Goal: Information Seeking & Learning: Learn about a topic

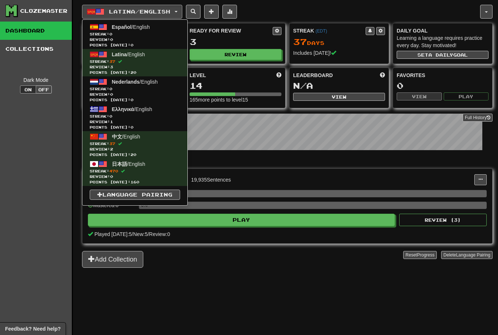
click at [127, 175] on span "Review: 0" at bounding box center [135, 176] width 90 height 5
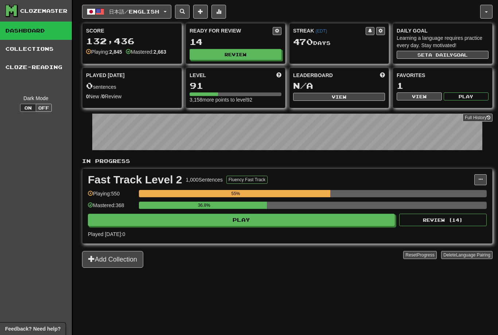
click at [263, 223] on button "Play" at bounding box center [241, 219] width 307 height 12
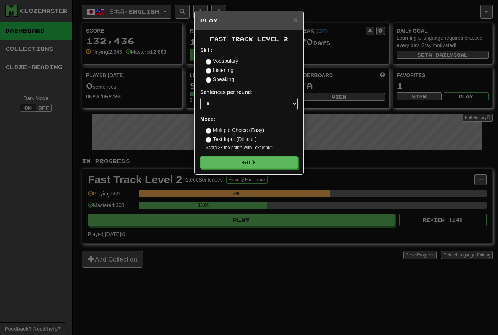
click at [259, 160] on button "Go" at bounding box center [249, 162] width 98 height 12
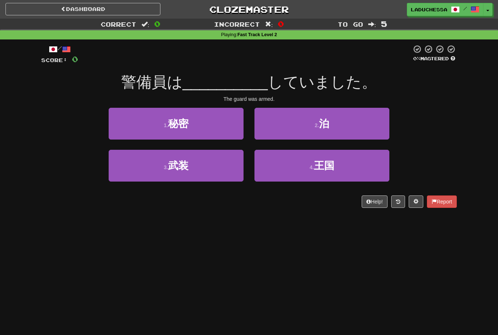
click at [209, 167] on button "3 . 武装" at bounding box center [176, 166] width 135 height 32
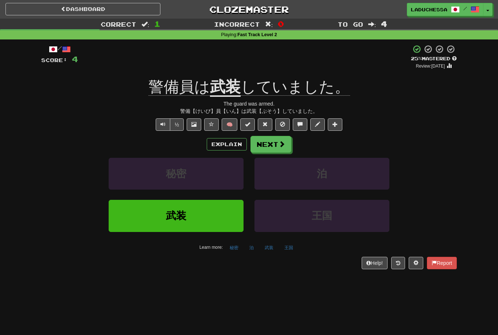
click at [278, 146] on button "Next" at bounding box center [271, 144] width 41 height 17
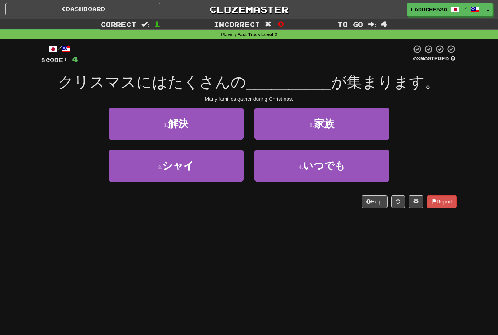
click at [343, 123] on button "2 . 家族" at bounding box center [322, 124] width 135 height 32
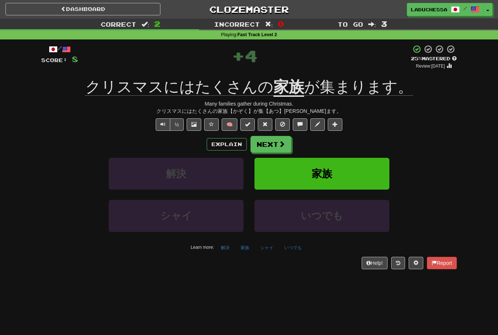
click at [280, 144] on span at bounding box center [282, 143] width 7 height 7
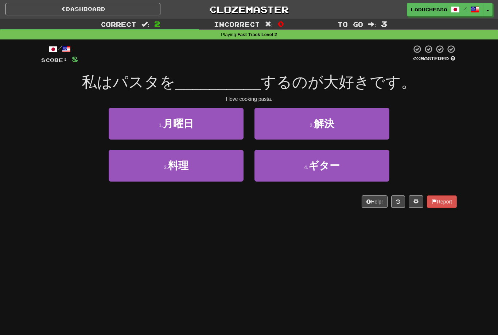
click at [221, 167] on button "3 . 料理" at bounding box center [176, 166] width 135 height 32
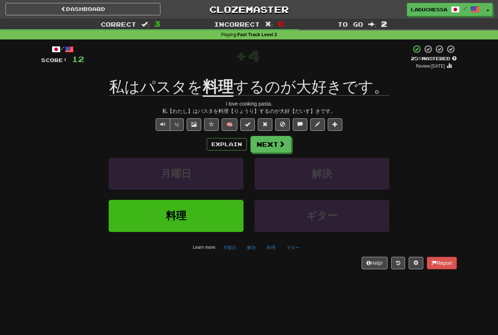
click at [281, 143] on span at bounding box center [282, 143] width 7 height 7
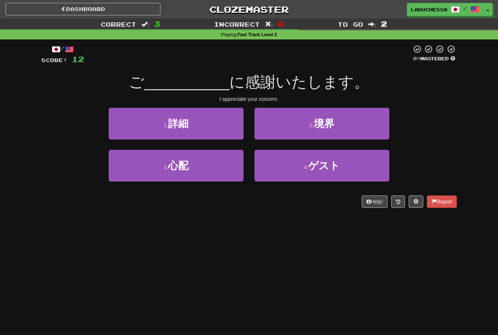
click at [216, 167] on button "3 . 心配" at bounding box center [176, 166] width 135 height 32
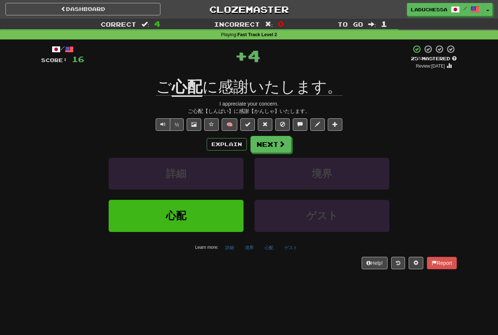
click at [281, 149] on button "Next" at bounding box center [271, 144] width 41 height 17
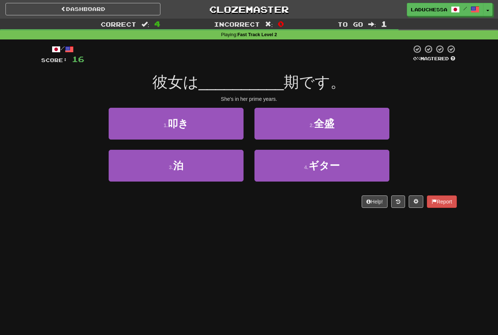
click at [339, 126] on button "2 . 全盛" at bounding box center [322, 124] width 135 height 32
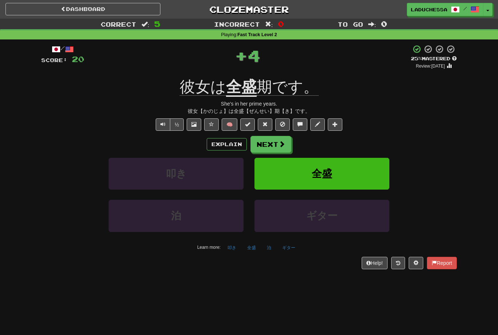
click at [277, 141] on button "Next" at bounding box center [271, 144] width 41 height 17
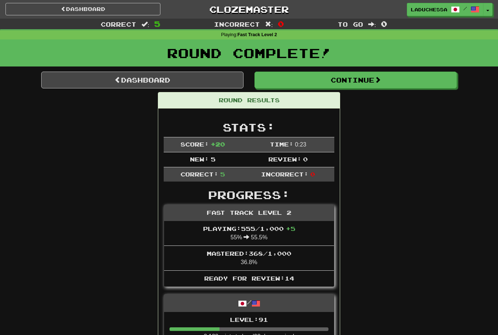
click at [157, 78] on link "Dashboard" at bounding box center [142, 80] width 203 height 17
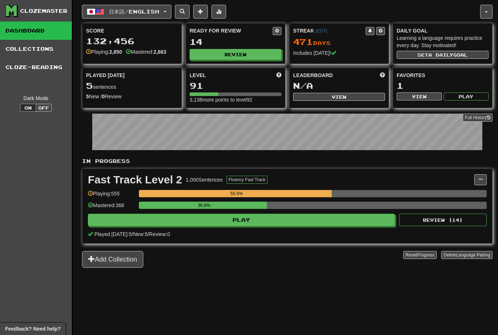
click at [252, 54] on button "Review" at bounding box center [236, 54] width 92 height 11
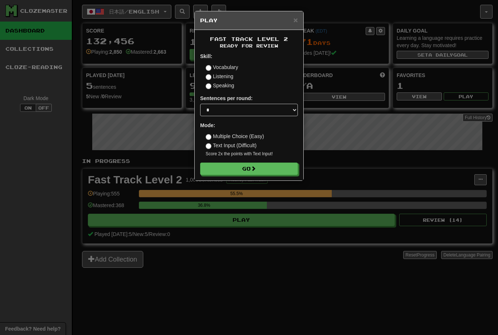
click at [270, 173] on button "Go" at bounding box center [249, 168] width 98 height 12
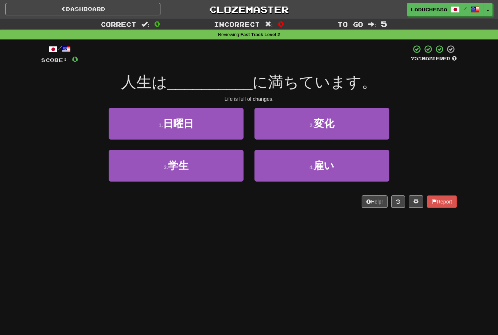
click at [351, 123] on button "2 . 変化" at bounding box center [322, 124] width 135 height 32
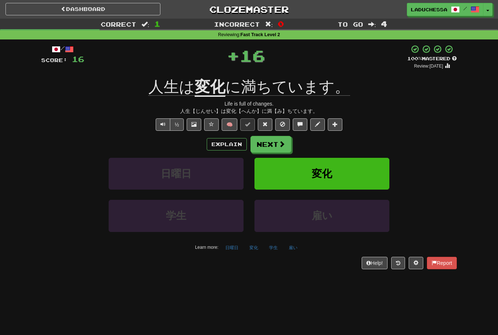
click at [275, 142] on button "Next" at bounding box center [271, 144] width 41 height 17
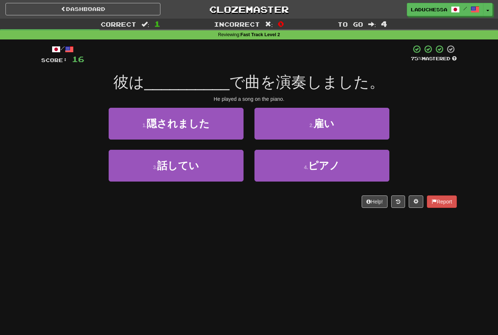
click at [335, 174] on button "4 . ピアノ" at bounding box center [322, 166] width 135 height 32
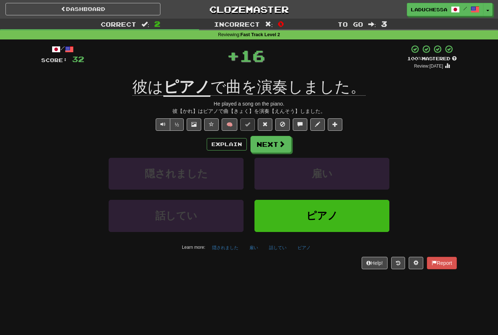
click at [272, 147] on button "Next" at bounding box center [271, 144] width 41 height 17
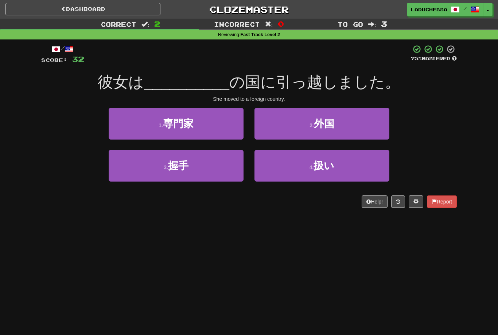
click at [346, 128] on button "2 . 外国" at bounding box center [322, 124] width 135 height 32
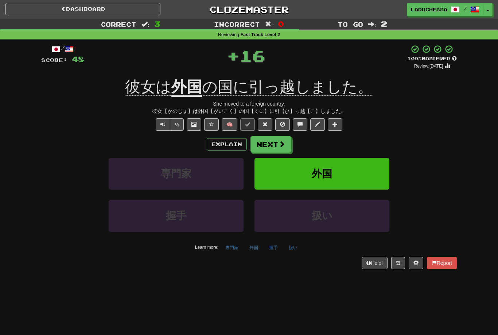
click at [273, 142] on button "Next" at bounding box center [271, 144] width 41 height 17
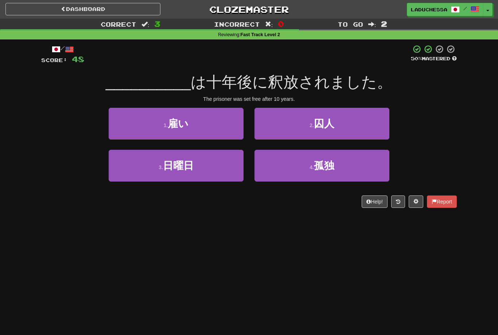
click at [343, 169] on button "4 . 孤独" at bounding box center [322, 166] width 135 height 32
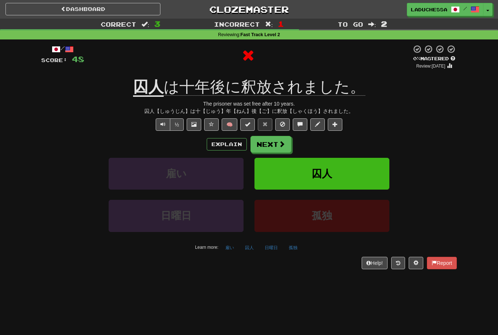
click at [284, 146] on span at bounding box center [282, 143] width 7 height 7
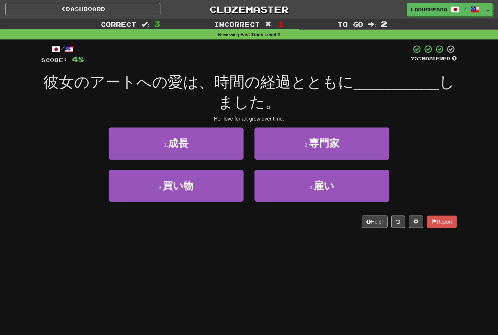
click at [198, 140] on button "1 . 成長" at bounding box center [176, 143] width 135 height 32
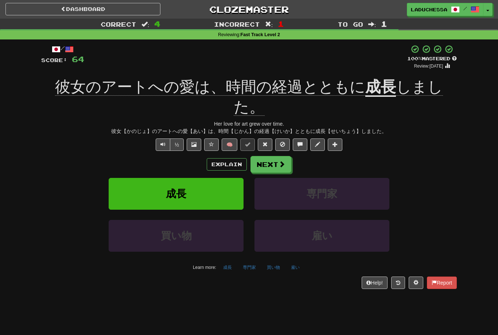
click at [275, 156] on button "Next" at bounding box center [271, 164] width 41 height 17
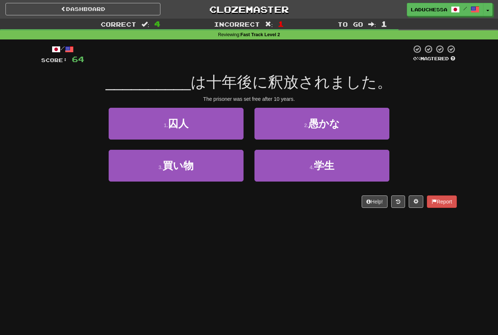
click at [207, 124] on button "1 . 囚人" at bounding box center [176, 124] width 135 height 32
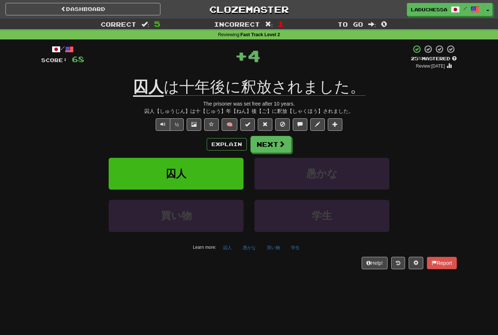
click at [273, 146] on button "Next" at bounding box center [271, 144] width 41 height 17
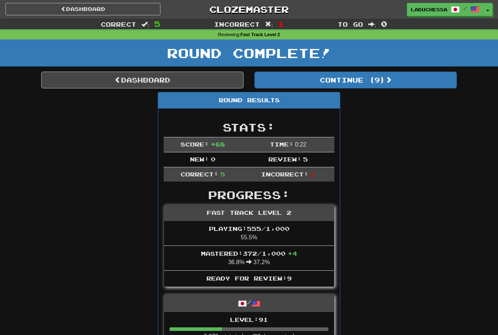
click at [385, 85] on button "Continue ( 9 )" at bounding box center [356, 80] width 203 height 17
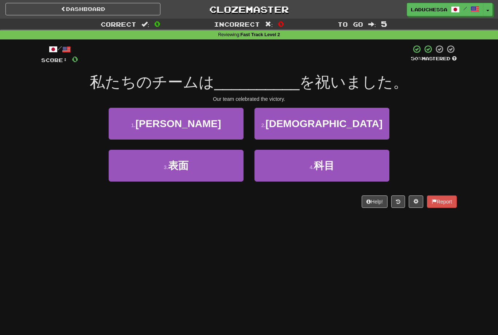
click at [201, 128] on button "1 . 勝利" at bounding box center [176, 124] width 135 height 32
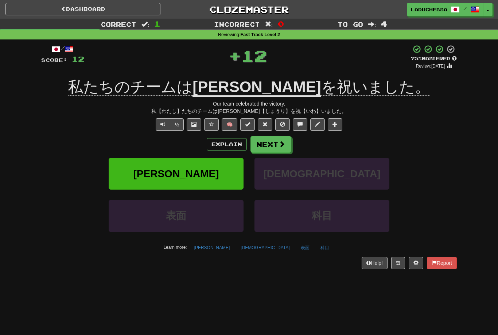
click at [275, 144] on button "Next" at bounding box center [271, 144] width 41 height 17
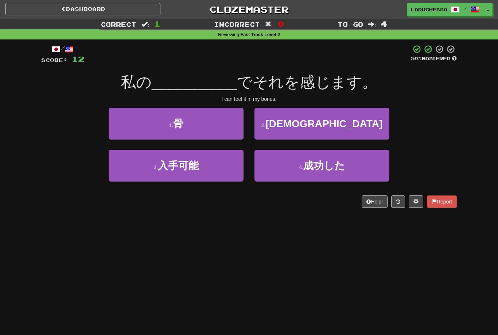
click at [220, 127] on button "1 . 骨" at bounding box center [176, 124] width 135 height 32
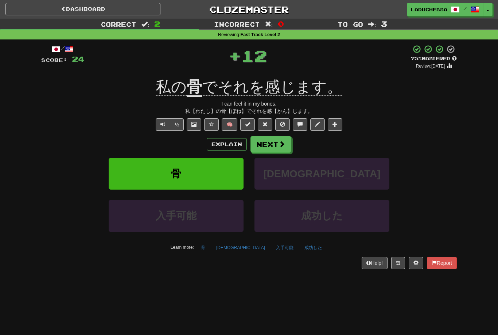
click at [277, 142] on button "Next" at bounding box center [271, 144] width 41 height 17
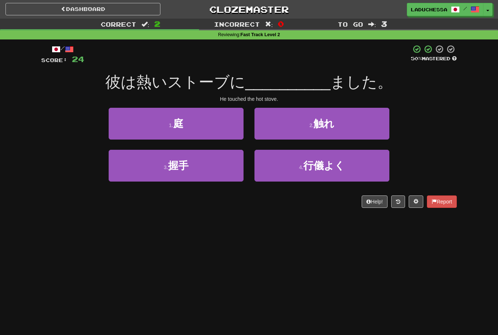
click at [338, 123] on button "2 . 触れ" at bounding box center [322, 124] width 135 height 32
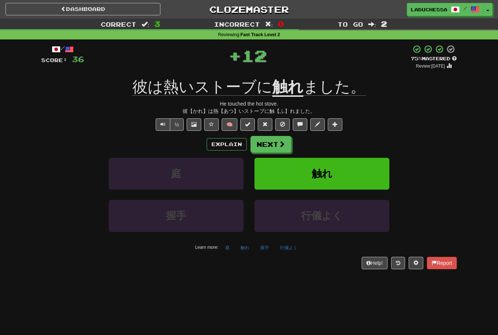
click at [278, 142] on button "Next" at bounding box center [271, 144] width 41 height 17
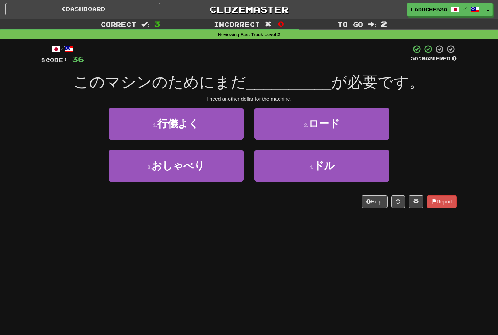
click at [351, 163] on button "4 . ドル" at bounding box center [322, 166] width 135 height 32
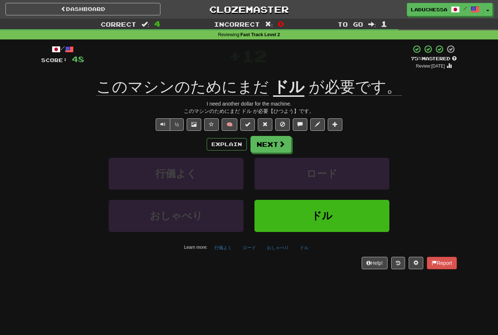
click at [275, 139] on button "Next" at bounding box center [271, 144] width 41 height 17
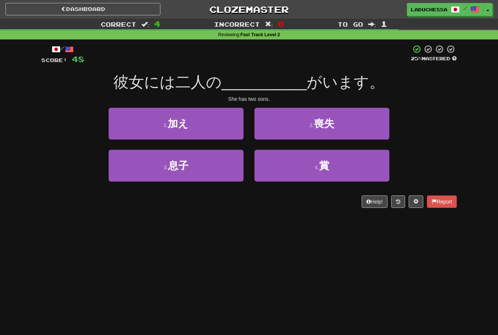
click at [204, 168] on button "3 . 息子" at bounding box center [176, 166] width 135 height 32
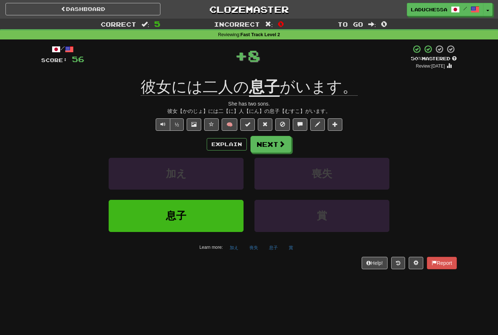
click at [281, 148] on button "Next" at bounding box center [271, 144] width 41 height 17
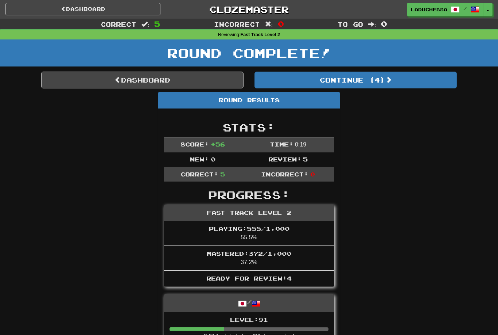
click at [379, 81] on button "Continue ( 4 )" at bounding box center [356, 80] width 203 height 17
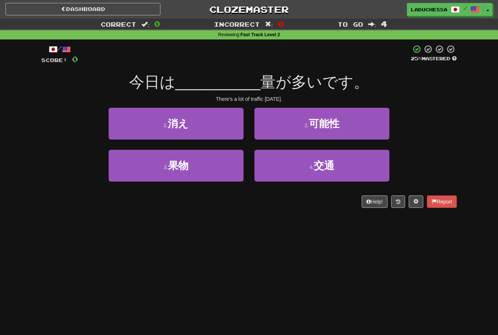
click at [336, 163] on button "4 . 交通" at bounding box center [322, 166] width 135 height 32
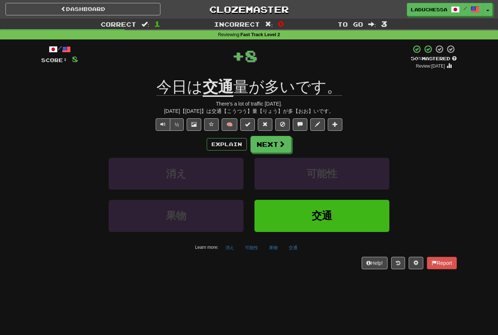
click at [277, 140] on button "Next" at bounding box center [271, 144] width 41 height 17
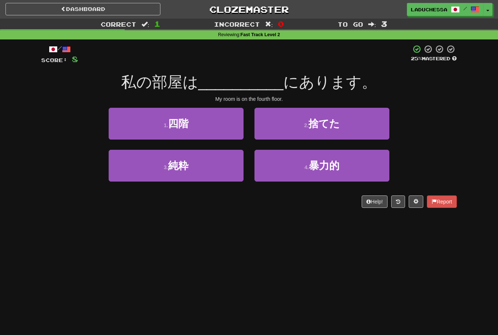
click at [208, 132] on button "1 . 四階" at bounding box center [176, 124] width 135 height 32
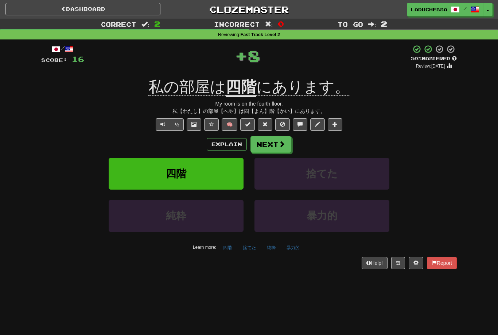
click at [280, 142] on span at bounding box center [282, 143] width 7 height 7
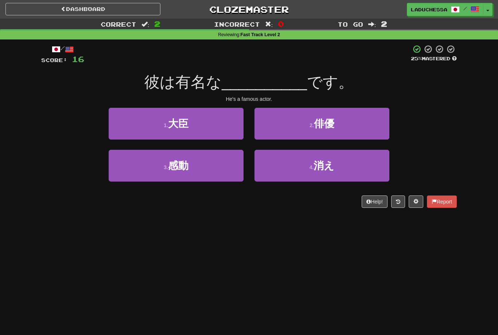
click at [337, 129] on button "2 . 俳優" at bounding box center [322, 124] width 135 height 32
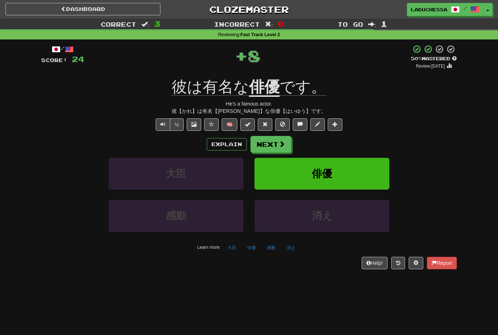
click at [279, 143] on span at bounding box center [282, 143] width 7 height 7
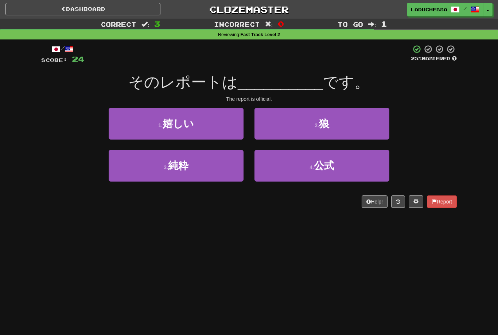
click at [328, 162] on span "公式" at bounding box center [324, 165] width 20 height 11
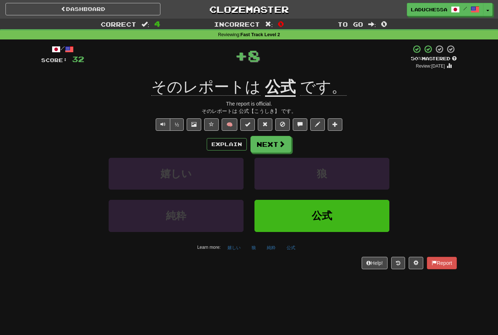
click at [277, 141] on button "Next" at bounding box center [271, 144] width 41 height 17
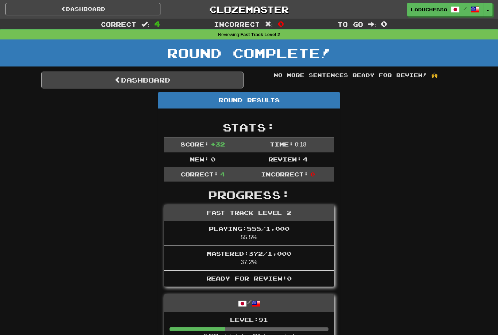
click at [144, 80] on link "Dashboard" at bounding box center [142, 80] width 203 height 17
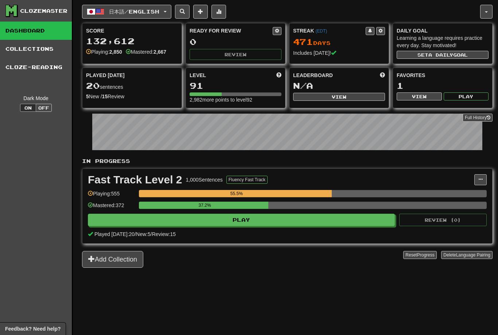
click at [154, 9] on span "日本語 / English" at bounding box center [134, 11] width 50 height 6
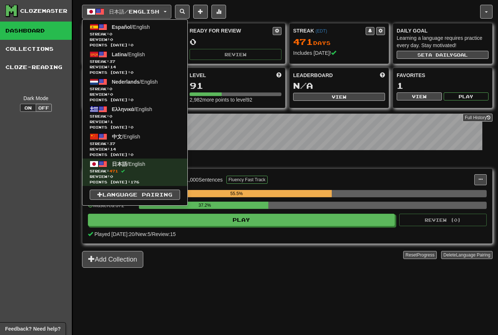
click at [126, 142] on span "Streak: 37" at bounding box center [135, 143] width 90 height 5
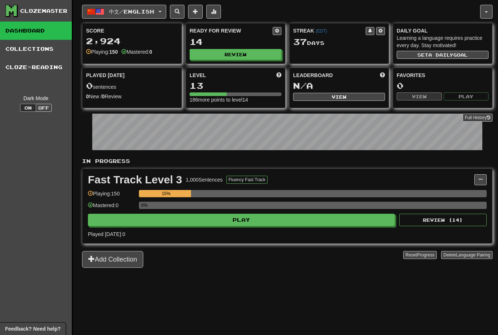
click at [324, 223] on button "Play" at bounding box center [241, 219] width 307 height 12
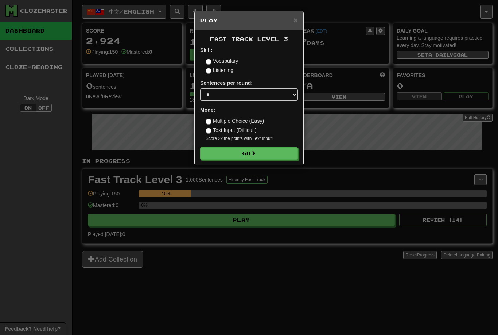
click at [254, 158] on button "Go" at bounding box center [249, 153] width 98 height 12
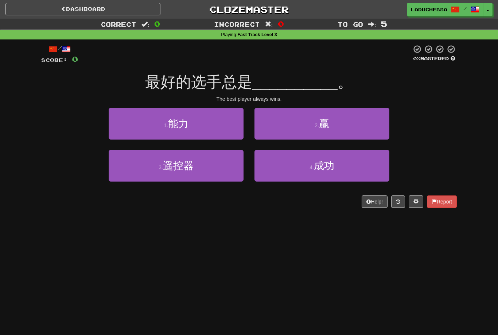
click at [344, 169] on button "4 . 成功" at bounding box center [322, 166] width 135 height 32
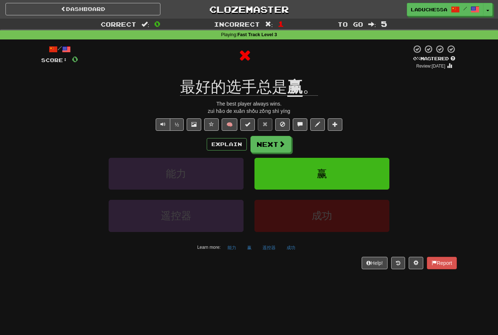
click at [279, 140] on span at bounding box center [282, 143] width 7 height 7
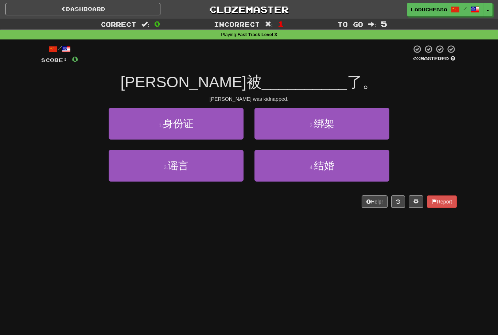
click at [209, 129] on button "1 . 身份证" at bounding box center [176, 124] width 135 height 32
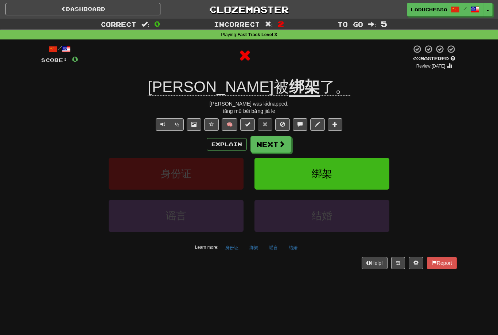
click at [273, 143] on button "Next" at bounding box center [271, 144] width 41 height 17
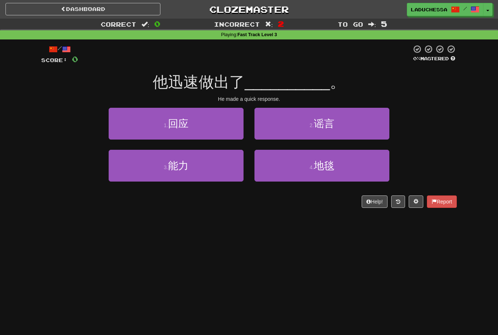
click at [213, 131] on button "1 . 回应" at bounding box center [176, 124] width 135 height 32
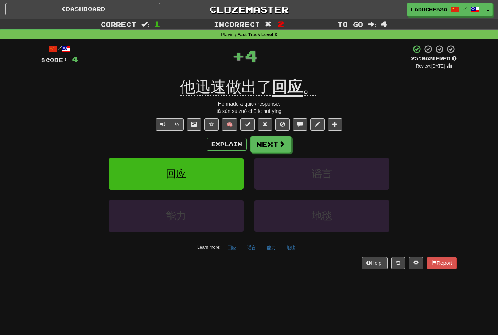
click at [277, 145] on button "Next" at bounding box center [271, 144] width 41 height 17
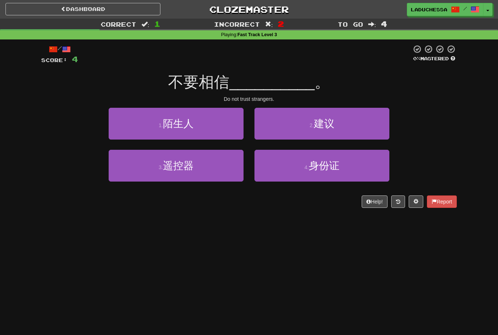
click at [210, 129] on button "1 . 陌生人" at bounding box center [176, 124] width 135 height 32
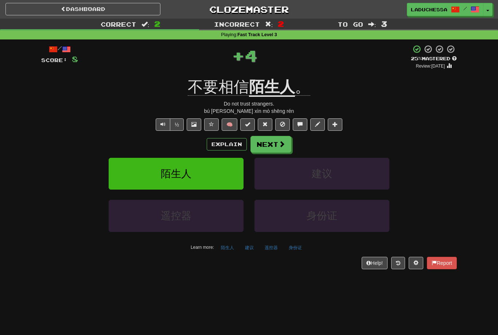
click at [279, 146] on span at bounding box center [282, 143] width 7 height 7
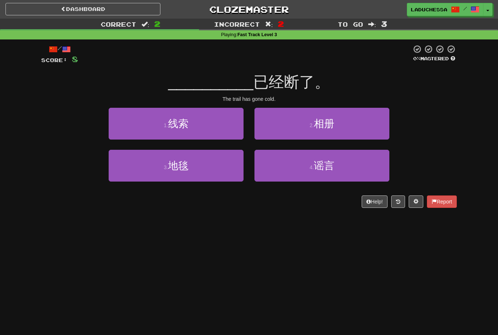
click at [216, 128] on button "1 . 线索" at bounding box center [176, 124] width 135 height 32
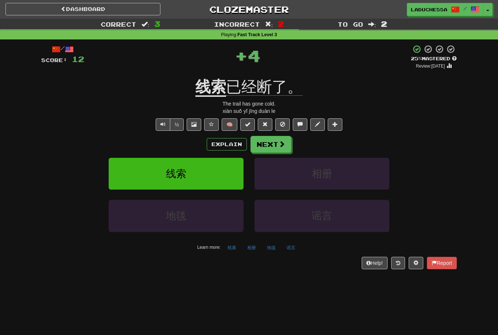
click at [279, 143] on span at bounding box center [282, 143] width 7 height 7
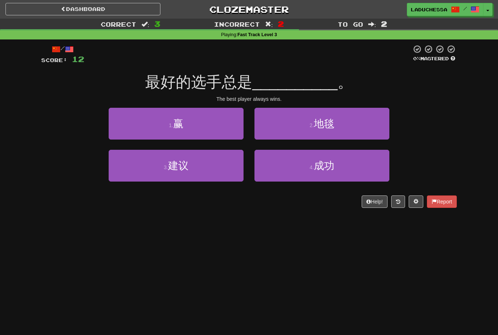
click at [214, 124] on button "1 . 赢" at bounding box center [176, 124] width 135 height 32
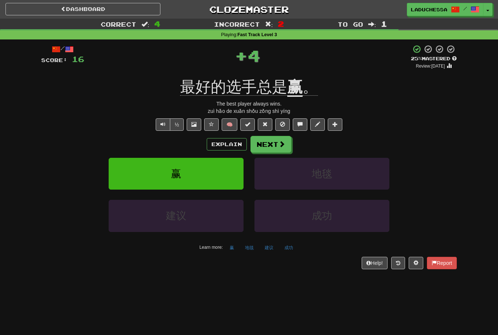
click at [279, 143] on span at bounding box center [282, 143] width 7 height 7
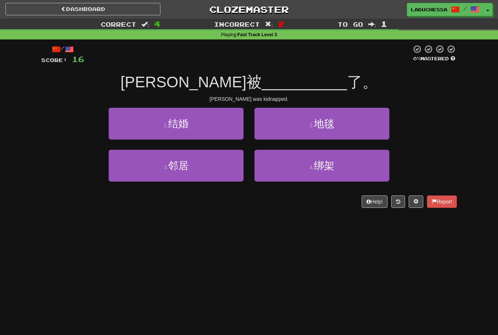
click at [329, 171] on button "4 . 绑架" at bounding box center [322, 166] width 135 height 32
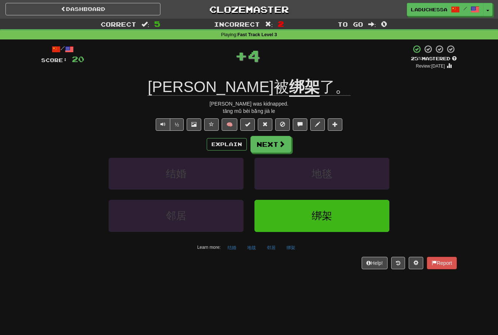
click at [274, 144] on button "Next" at bounding box center [271, 144] width 41 height 17
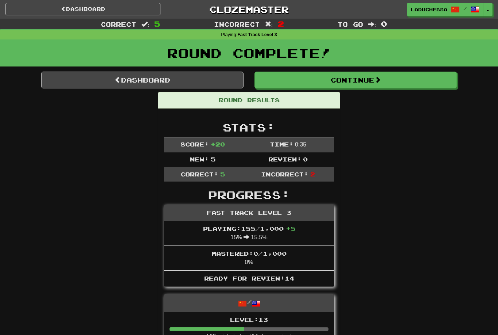
click at [156, 79] on link "Dashboard" at bounding box center [142, 80] width 203 height 17
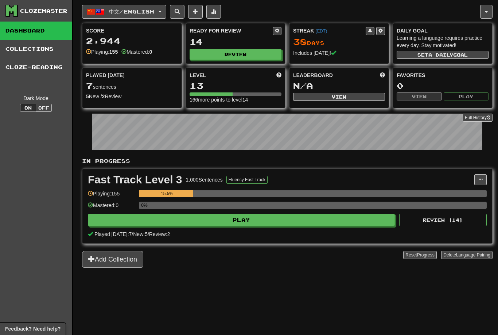
click at [242, 55] on button "Review" at bounding box center [236, 54] width 92 height 11
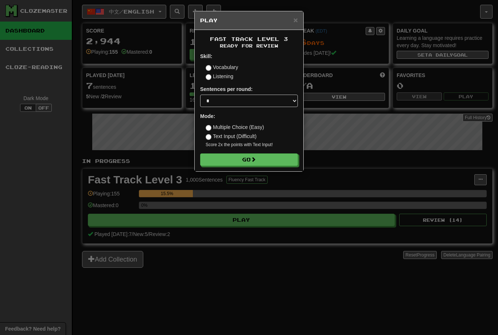
click at [261, 163] on button "Go" at bounding box center [249, 159] width 98 height 12
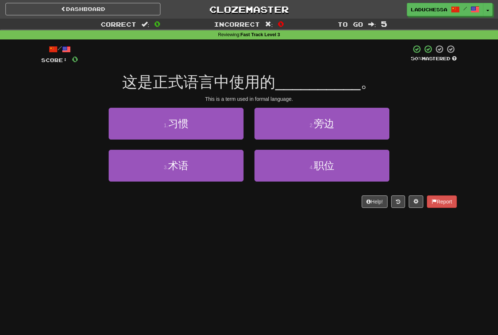
click at [214, 171] on button "3 . 术语" at bounding box center [176, 166] width 135 height 32
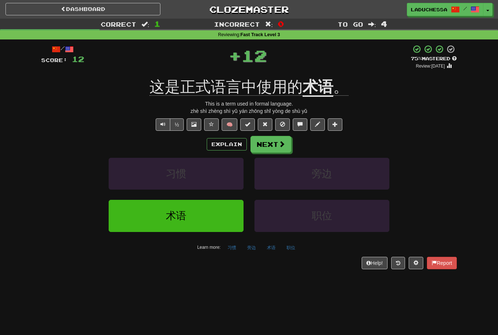
click at [277, 141] on button "Next" at bounding box center [271, 144] width 41 height 17
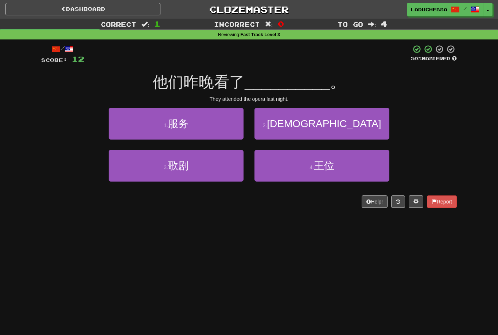
click at [208, 170] on button "3 . 歌剧" at bounding box center [176, 166] width 135 height 32
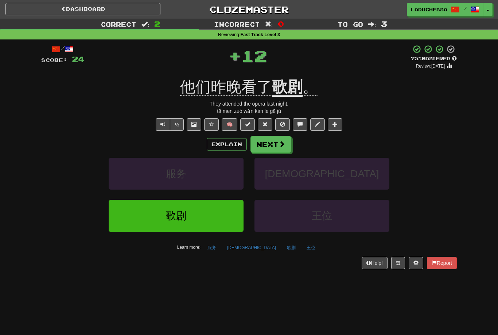
click at [281, 140] on span at bounding box center [282, 143] width 7 height 7
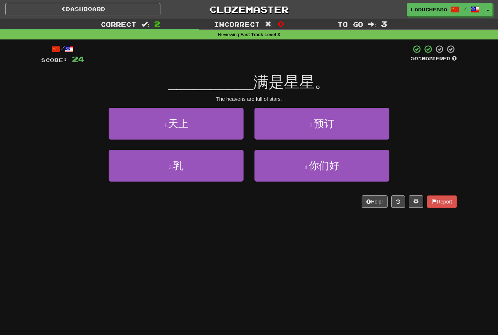
click at [219, 124] on button "1 . 天上" at bounding box center [176, 124] width 135 height 32
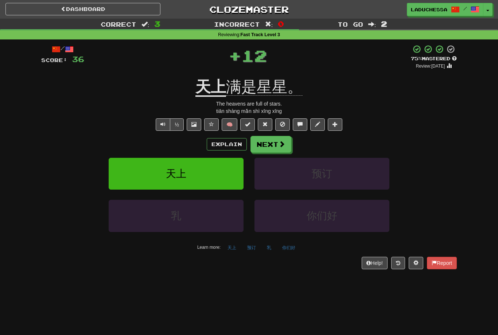
click at [277, 146] on button "Next" at bounding box center [271, 144] width 41 height 17
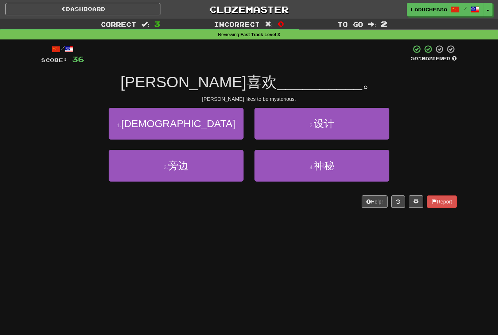
click at [336, 163] on button "4 . 神秘" at bounding box center [322, 166] width 135 height 32
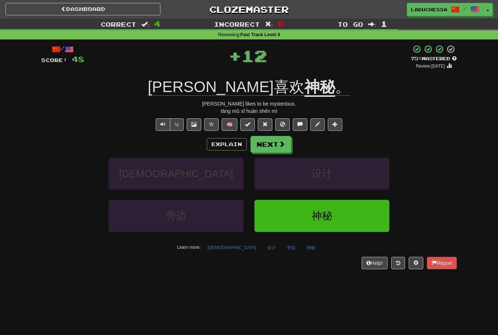
click at [283, 142] on span at bounding box center [282, 143] width 7 height 7
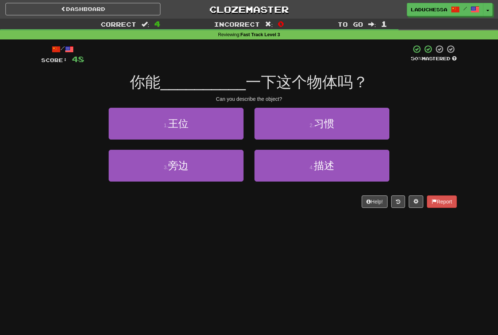
click at [348, 165] on button "4 . 描述" at bounding box center [322, 166] width 135 height 32
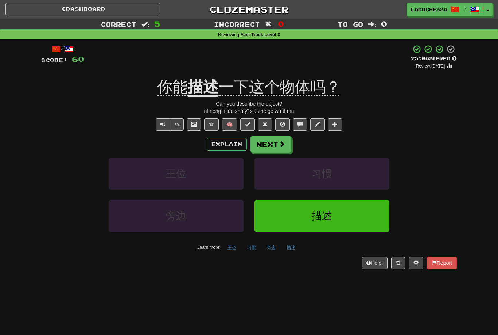
click at [280, 145] on span at bounding box center [282, 143] width 7 height 7
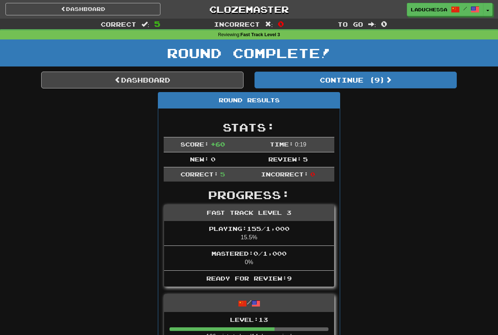
click at [375, 81] on button "Continue ( 9 )" at bounding box center [356, 80] width 203 height 17
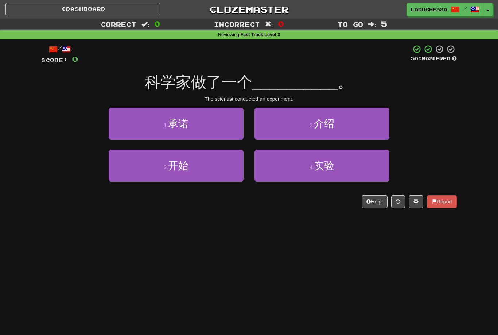
click at [340, 168] on button "4 . 实验" at bounding box center [322, 166] width 135 height 32
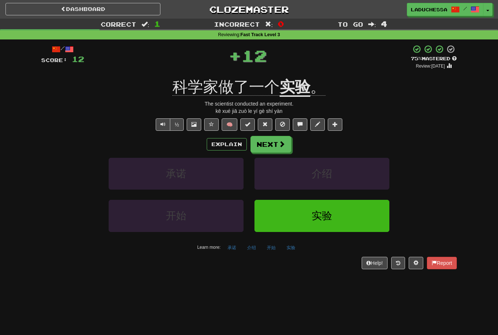
click at [277, 142] on button "Next" at bounding box center [271, 144] width 41 height 17
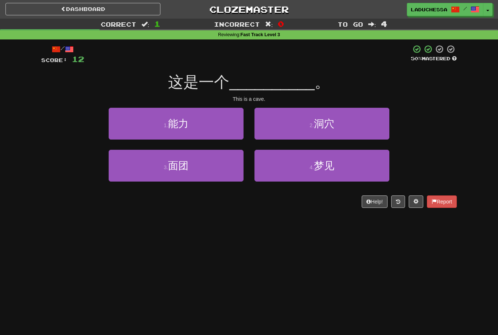
click at [347, 129] on button "2 . 洞穴" at bounding box center [322, 124] width 135 height 32
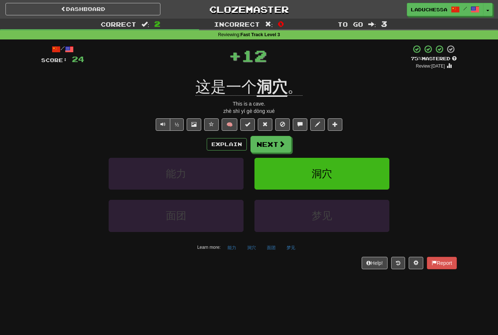
click at [277, 140] on button "Next" at bounding box center [271, 144] width 41 height 17
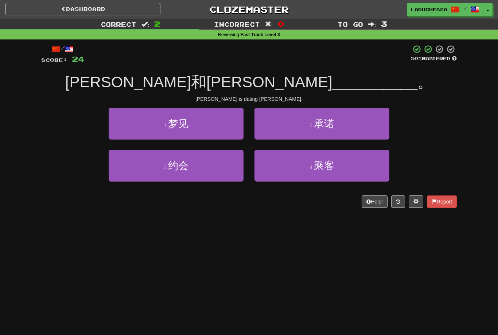
click at [224, 170] on button "3 . 约会" at bounding box center [176, 166] width 135 height 32
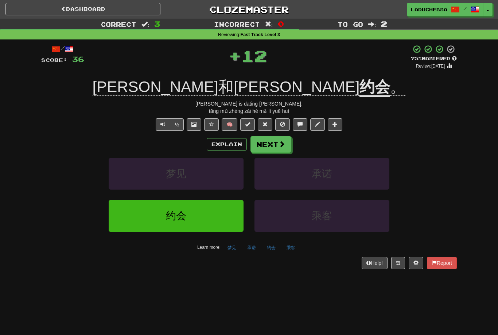
click at [282, 140] on span at bounding box center [282, 143] width 7 height 7
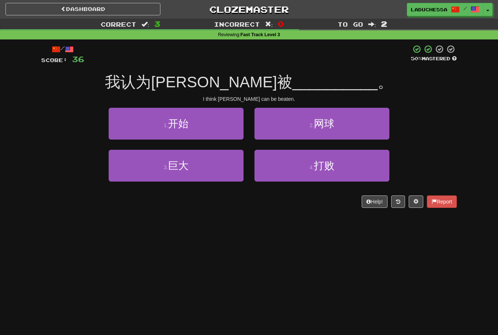
click at [347, 167] on button "4 . 打败" at bounding box center [322, 166] width 135 height 32
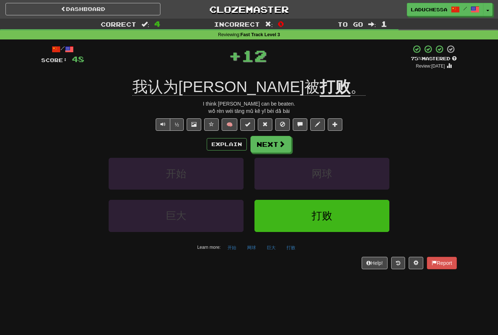
click at [279, 140] on span at bounding box center [282, 143] width 7 height 7
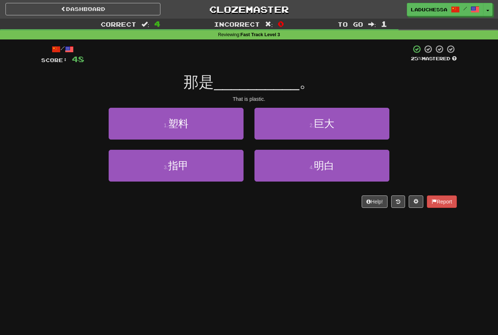
click at [220, 127] on button "1 . 塑料" at bounding box center [176, 124] width 135 height 32
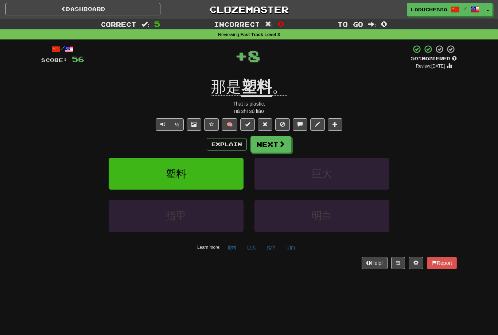
click at [279, 144] on span at bounding box center [282, 143] width 7 height 7
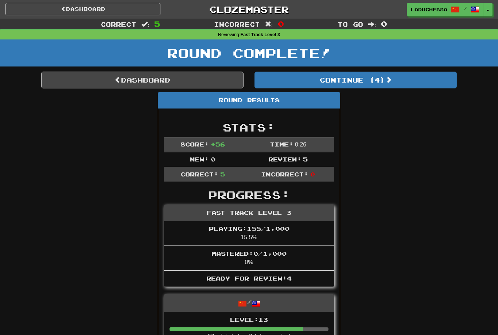
click at [387, 79] on button "Continue ( 4 )" at bounding box center [356, 80] width 203 height 17
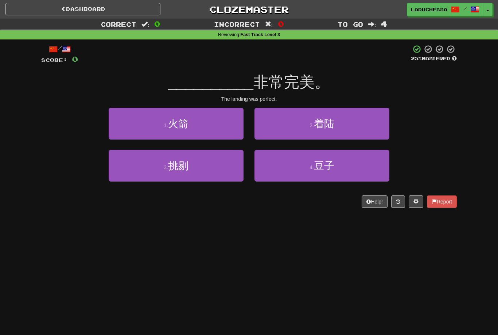
click at [351, 124] on button "2 . 着陆" at bounding box center [322, 124] width 135 height 32
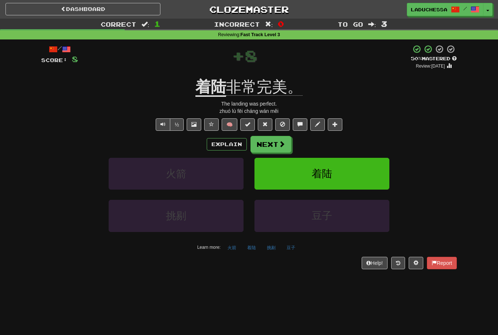
click at [278, 140] on button "Next" at bounding box center [271, 144] width 41 height 17
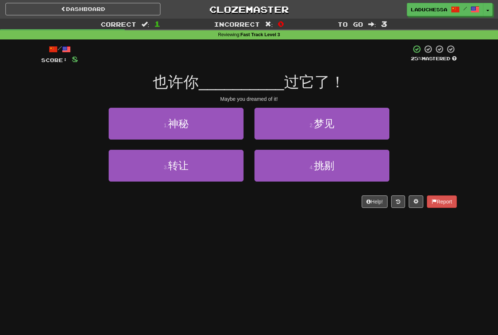
click at [347, 129] on button "2 . 梦见" at bounding box center [322, 124] width 135 height 32
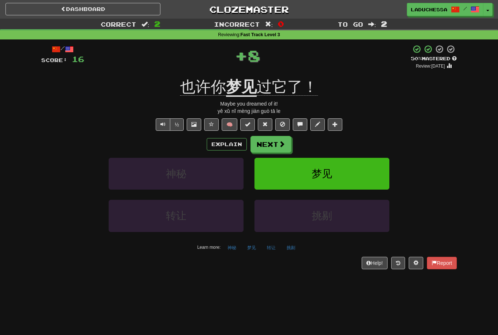
click at [282, 142] on span at bounding box center [282, 143] width 7 height 7
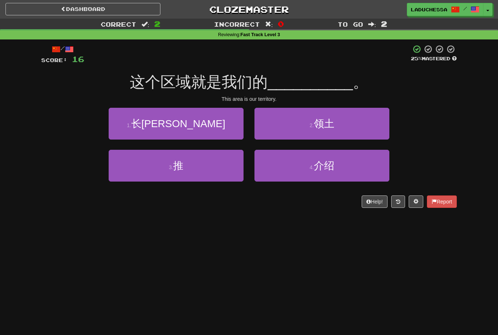
click at [357, 133] on button "2 . 领土" at bounding box center [322, 124] width 135 height 32
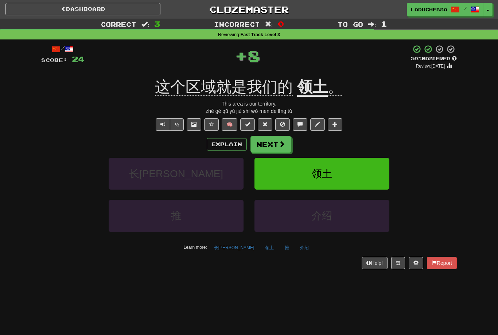
click at [279, 141] on span at bounding box center [282, 143] width 7 height 7
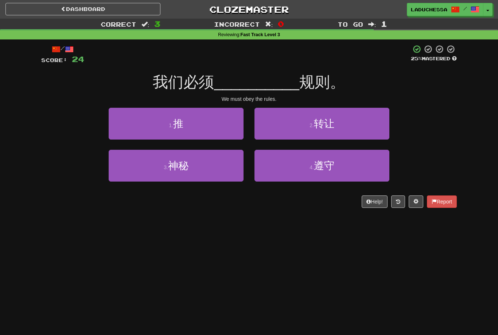
click at [343, 170] on button "4 . 遵守" at bounding box center [322, 166] width 135 height 32
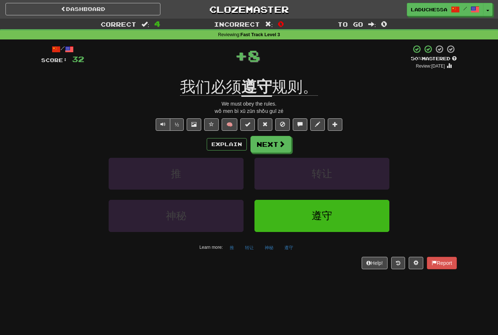
click at [275, 143] on button "Next" at bounding box center [271, 144] width 41 height 17
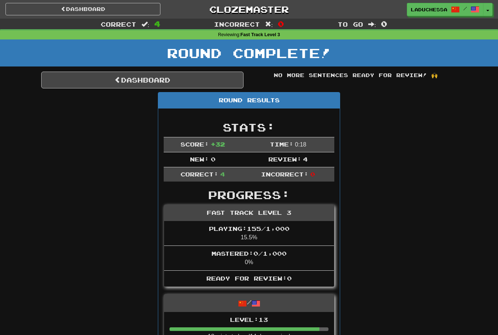
click at [153, 82] on link "Dashboard" at bounding box center [142, 80] width 203 height 17
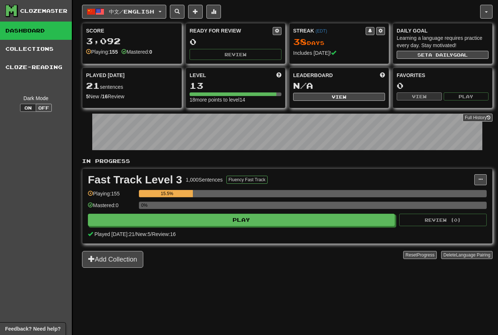
click at [135, 7] on button "中文 / English" at bounding box center [124, 12] width 84 height 14
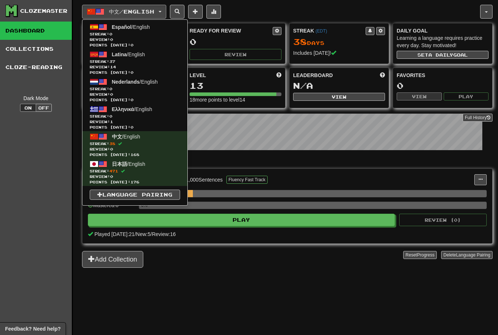
click at [145, 63] on span "Streak: 37" at bounding box center [135, 61] width 90 height 5
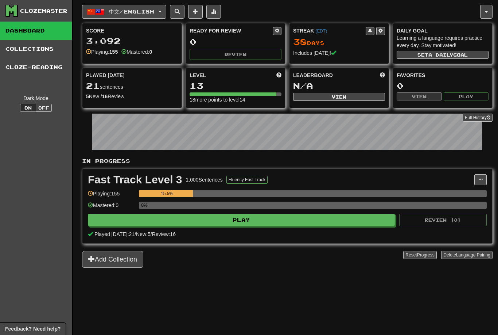
click at [141, 7] on button "中文 / English" at bounding box center [124, 12] width 84 height 14
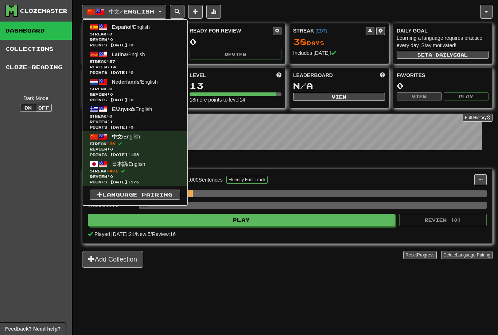
click at [140, 61] on span "Streak: 37" at bounding box center [135, 61] width 90 height 5
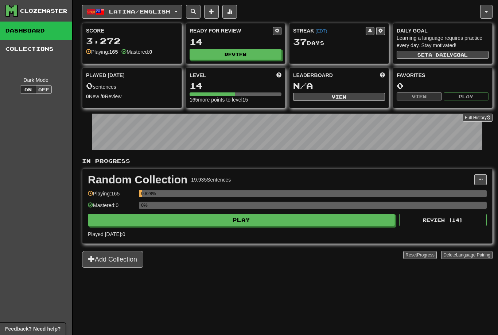
click at [350, 220] on button "Play" at bounding box center [241, 219] width 307 height 12
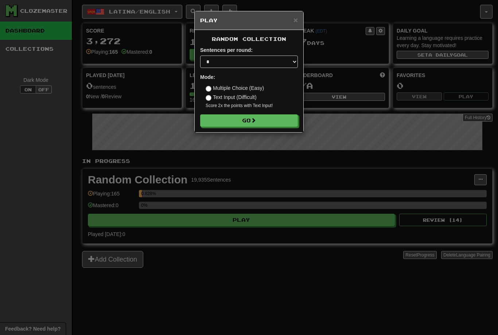
click at [267, 122] on button "Go" at bounding box center [249, 120] width 98 height 12
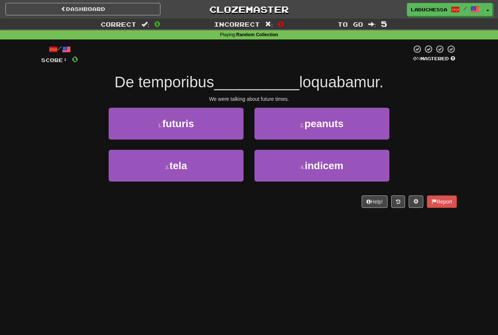
click at [201, 124] on button "1 . futuris" at bounding box center [176, 124] width 135 height 32
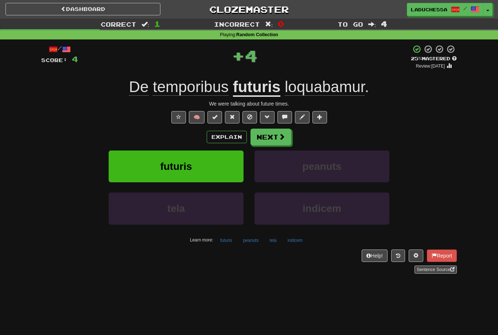
click at [273, 135] on button "Next" at bounding box center [271, 136] width 41 height 17
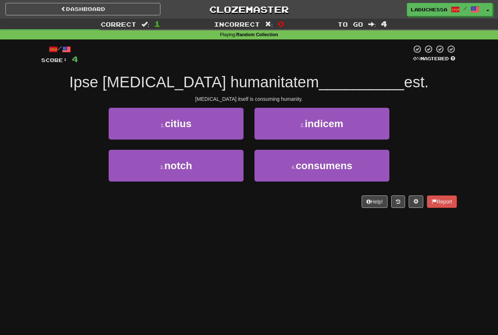
click at [334, 172] on button "4 . consumens" at bounding box center [322, 166] width 135 height 32
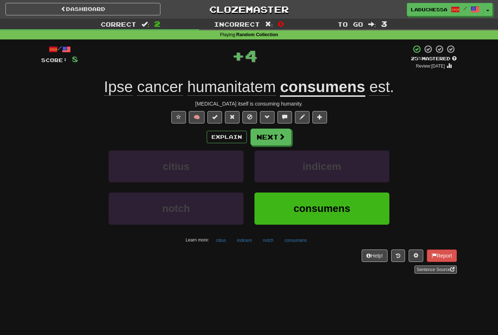
click at [279, 139] on span at bounding box center [282, 136] width 7 height 7
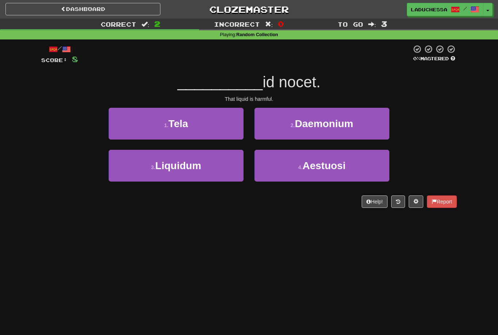
click at [208, 169] on button "3 . Liquidum" at bounding box center [176, 166] width 135 height 32
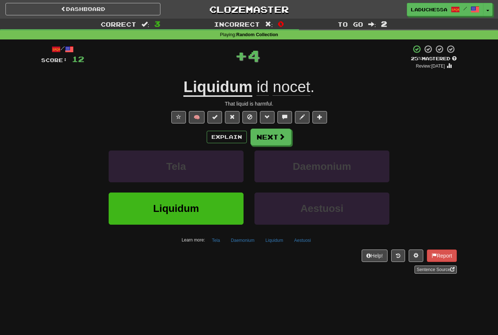
click at [279, 137] on span at bounding box center [282, 136] width 7 height 7
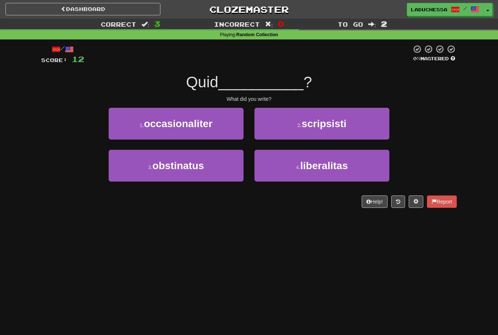
click at [342, 131] on button "2 . scripsisti" at bounding box center [322, 124] width 135 height 32
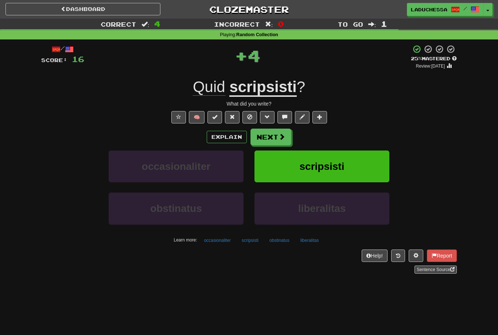
click at [273, 138] on button "Next" at bounding box center [271, 136] width 41 height 17
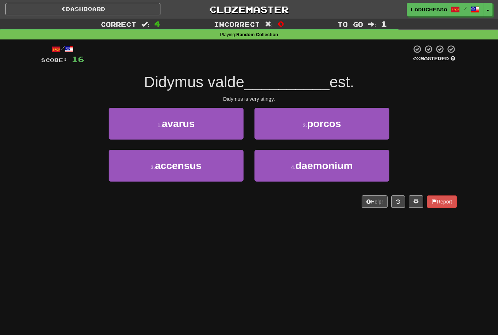
click at [209, 127] on button "1 . avarus" at bounding box center [176, 124] width 135 height 32
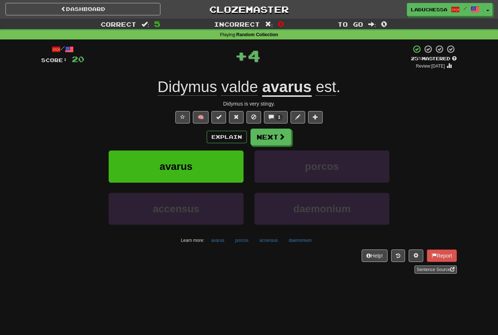
click at [273, 139] on button "Next" at bounding box center [271, 136] width 41 height 17
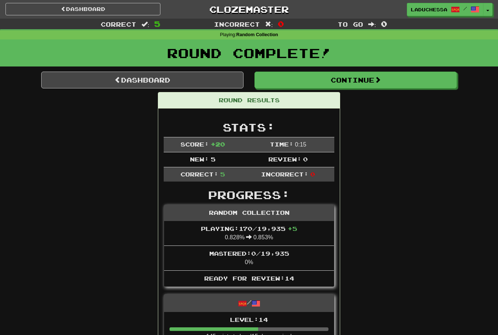
click at [170, 77] on link "Dashboard" at bounding box center [142, 80] width 203 height 17
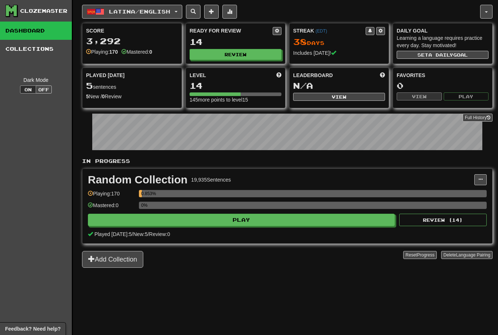
click at [250, 54] on button "Review" at bounding box center [236, 54] width 92 height 11
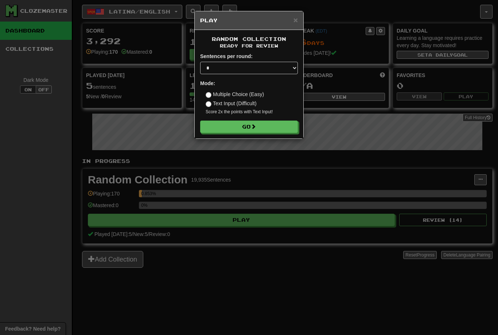
click at [271, 118] on form "Sentences per round: * ** ** ** ** ** *** ******** Mode: Multiple Choice (Easy)…" at bounding box center [249, 93] width 98 height 80
click at [248, 128] on button "Go" at bounding box center [249, 126] width 98 height 12
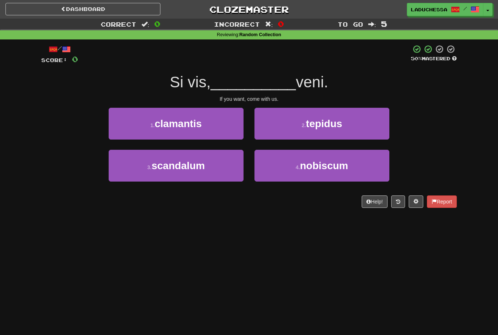
click at [329, 166] on span "nobiscum" at bounding box center [324, 165] width 48 height 11
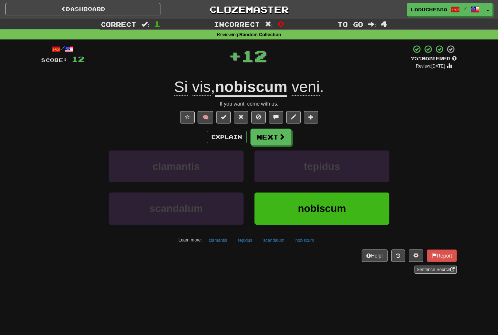
click at [276, 137] on button "Next" at bounding box center [271, 136] width 41 height 17
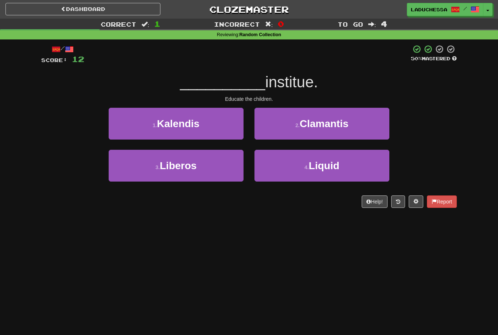
click at [205, 166] on button "3 . Liberos" at bounding box center [176, 166] width 135 height 32
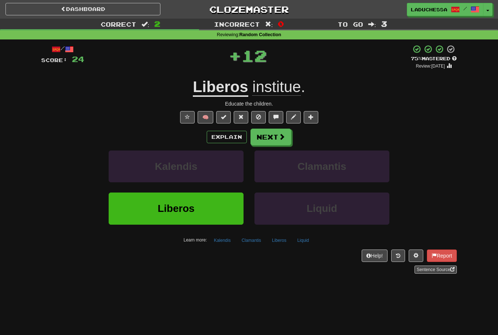
click at [267, 135] on button "Next" at bounding box center [271, 136] width 41 height 17
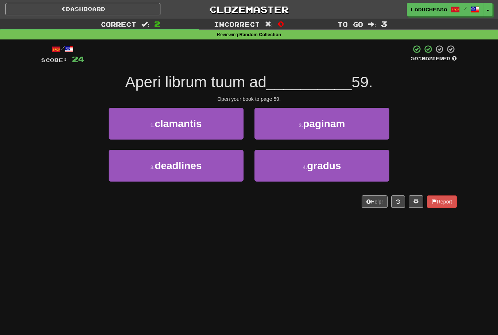
click at [347, 127] on button "2 . paginam" at bounding box center [322, 124] width 135 height 32
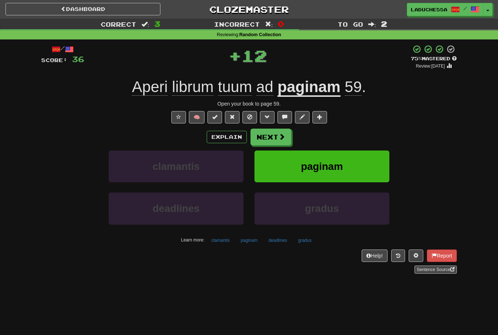
click at [279, 136] on span at bounding box center [282, 136] width 7 height 7
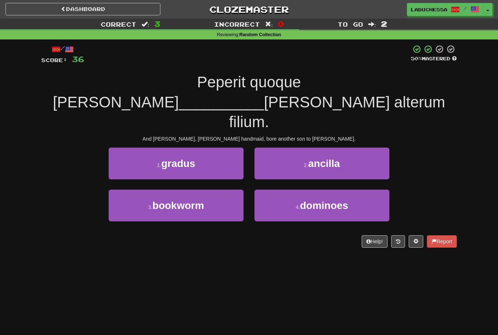
click at [343, 147] on button "2 . ancilla" at bounding box center [322, 163] width 135 height 32
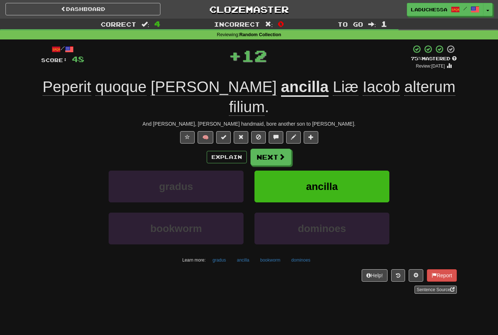
click at [275, 149] on button "Next" at bounding box center [271, 157] width 41 height 17
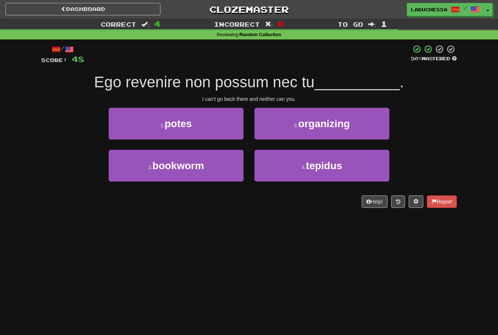
click at [212, 132] on button "1 . potes" at bounding box center [176, 124] width 135 height 32
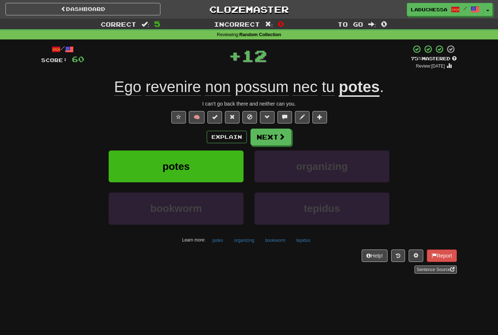
click at [281, 139] on span at bounding box center [282, 136] width 7 height 7
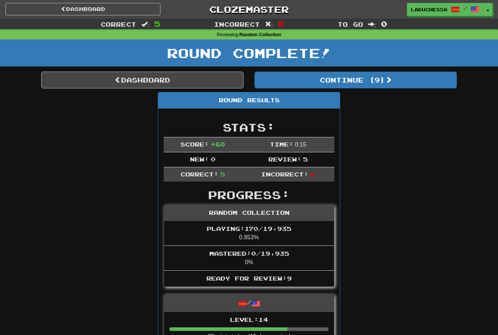
click at [389, 81] on span at bounding box center [389, 79] width 7 height 7
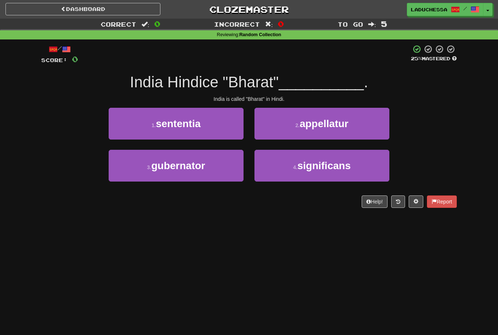
click at [340, 130] on button "2 . appellatur" at bounding box center [322, 124] width 135 height 32
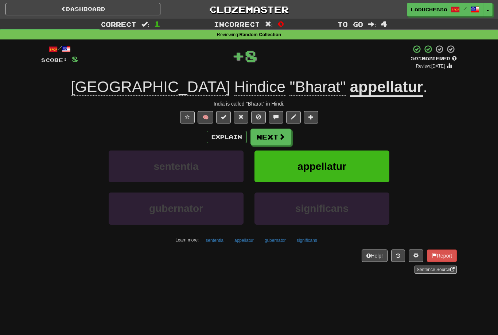
click at [273, 135] on button "Next" at bounding box center [271, 136] width 41 height 17
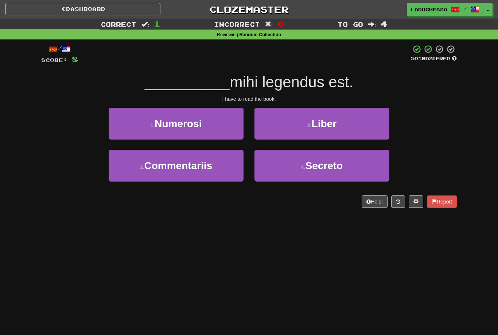
click at [347, 128] on button "2 . Liber" at bounding box center [322, 124] width 135 height 32
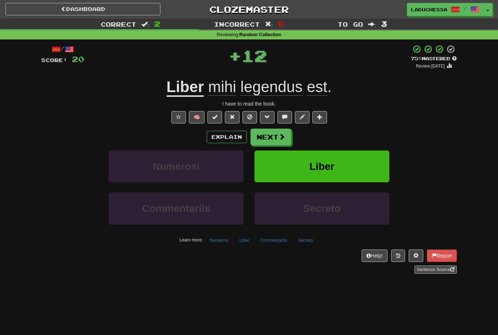
click at [280, 136] on span at bounding box center [282, 136] width 7 height 7
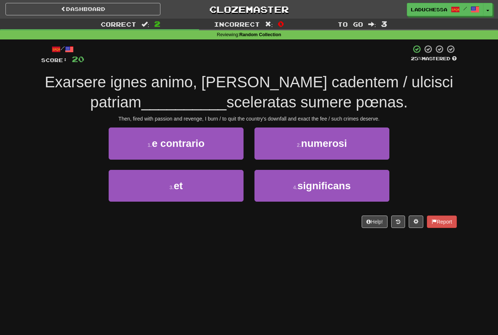
click at [211, 191] on button "3 . et" at bounding box center [176, 186] width 135 height 32
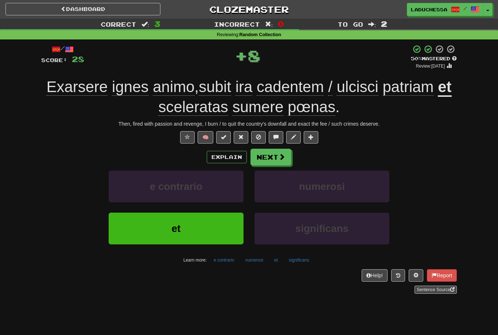
click at [286, 154] on button "Next" at bounding box center [271, 157] width 41 height 17
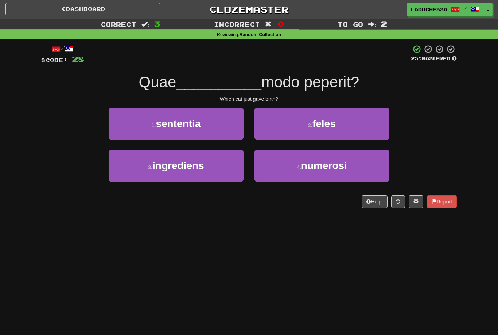
click at [354, 126] on button "2 . feles" at bounding box center [322, 124] width 135 height 32
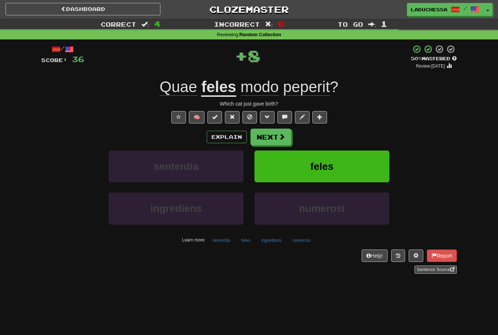
click at [273, 136] on button "Next" at bounding box center [271, 136] width 41 height 17
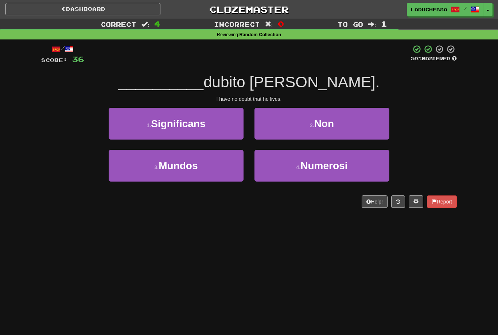
click at [346, 129] on button "2 . Non" at bounding box center [322, 124] width 135 height 32
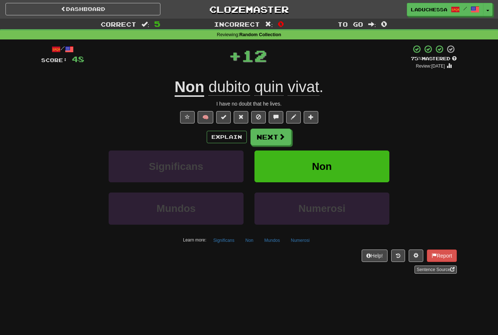
click at [280, 138] on span at bounding box center [282, 136] width 7 height 7
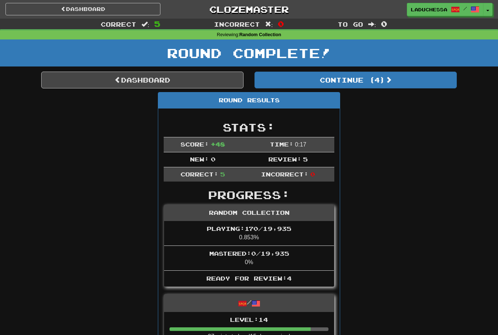
click at [377, 85] on button "Continue ( 4 )" at bounding box center [356, 80] width 203 height 17
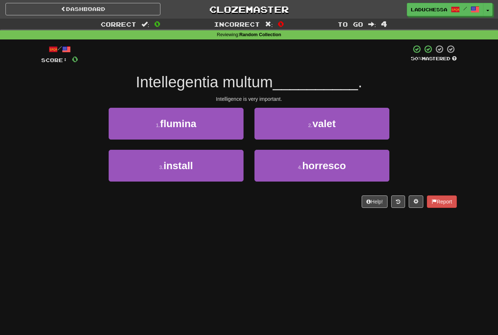
click at [344, 122] on button "2 . valet" at bounding box center [322, 124] width 135 height 32
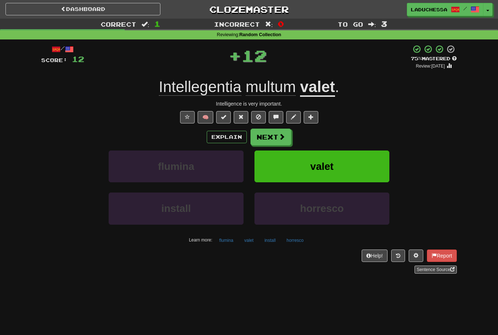
click at [277, 135] on button "Next" at bounding box center [271, 136] width 41 height 17
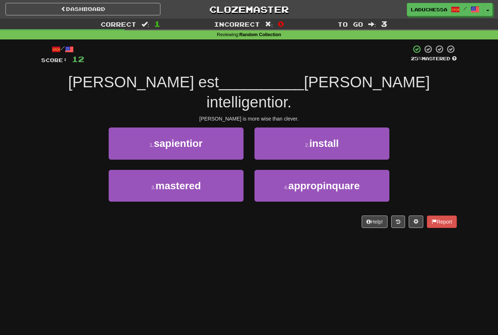
click at [212, 130] on button "1 . sapientior" at bounding box center [176, 143] width 135 height 32
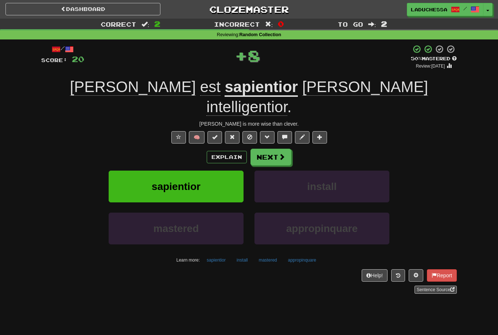
click at [282, 153] on span at bounding box center [282, 156] width 7 height 7
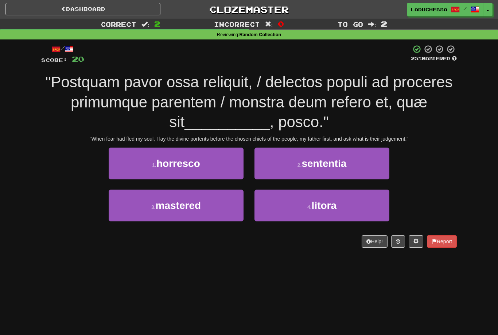
click at [363, 173] on button "2 . sententia" at bounding box center [322, 163] width 135 height 32
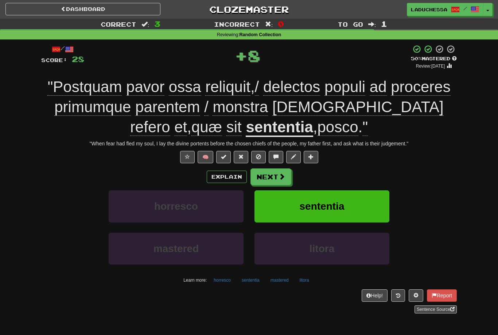
click at [274, 179] on button "Next" at bounding box center [271, 176] width 41 height 17
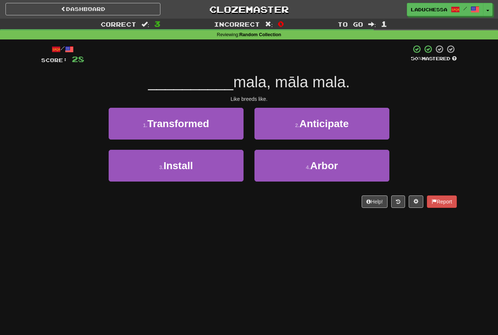
click at [332, 172] on button "4 . Arbor" at bounding box center [322, 166] width 135 height 32
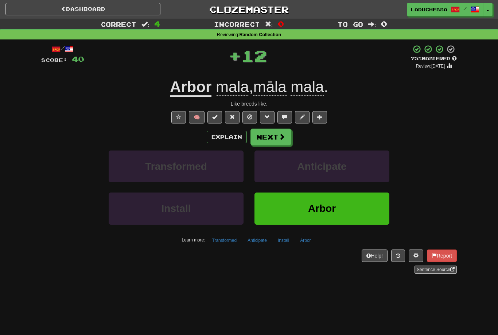
click at [279, 139] on span at bounding box center [282, 136] width 7 height 7
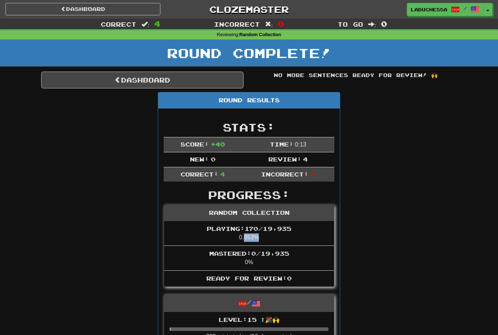
click at [160, 84] on link "Dashboard" at bounding box center [142, 80] width 203 height 17
